Goal: Information Seeking & Learning: Learn about a topic

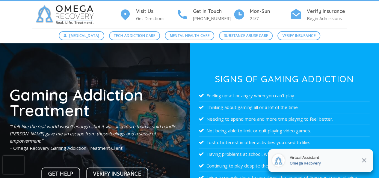
scroll to position [30, 0]
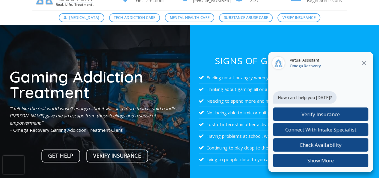
click at [364, 61] on icon at bounding box center [363, 62] width 7 height 7
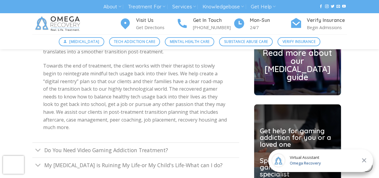
scroll to position [1708, 0]
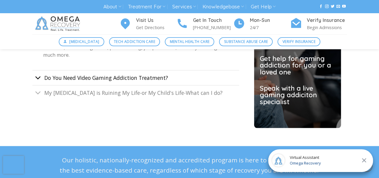
click at [41, 72] on button "Toggle" at bounding box center [38, 78] width 12 height 13
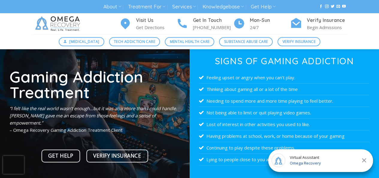
scroll to position [0, 0]
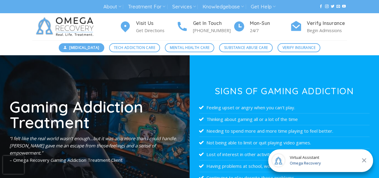
click at [90, 48] on span "[MEDICAL_DATA]" at bounding box center [84, 48] width 30 height 6
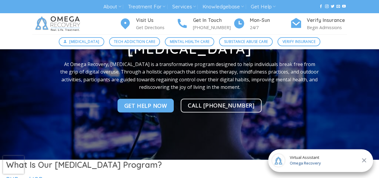
scroll to position [60, 0]
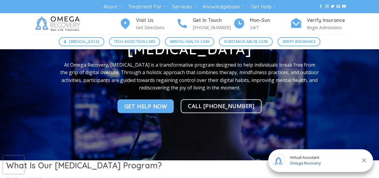
click at [365, 160] on icon at bounding box center [363, 159] width 7 height 7
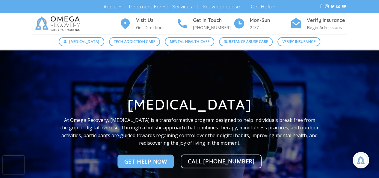
scroll to position [0, 0]
